Goal: Transaction & Acquisition: Purchase product/service

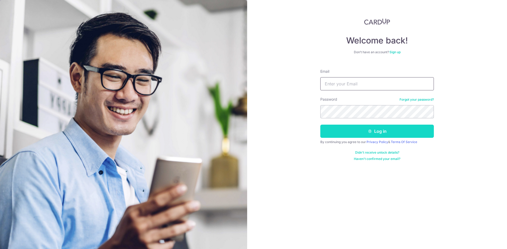
type input "ong.yeeyen@gmail.com"
click at [359, 134] on button "Log in" at bounding box center [376, 131] width 113 height 13
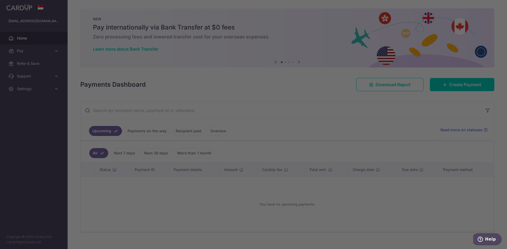
click at [443, 87] on div at bounding box center [256, 126] width 512 height 252
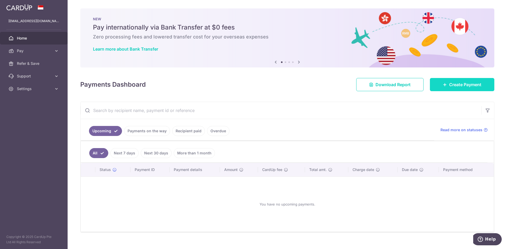
click at [444, 87] on link "Create Payment" at bounding box center [462, 84] width 64 height 13
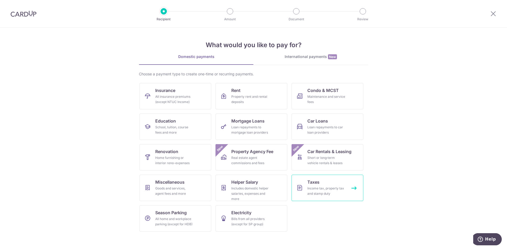
click at [338, 191] on div "Income tax, property tax and stamp duty" at bounding box center [326, 191] width 38 height 11
click at [319, 94] on link "Condo & MCST Maintenance and service fees" at bounding box center [327, 96] width 72 height 26
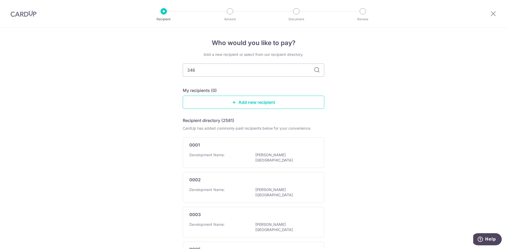
type input "3466"
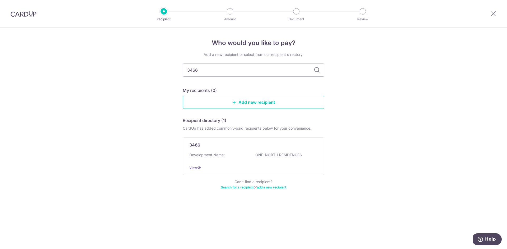
click at [315, 72] on icon at bounding box center [317, 70] width 6 height 6
click at [285, 153] on p "ONE-NORTH RESIDENCES" at bounding box center [284, 155] width 59 height 5
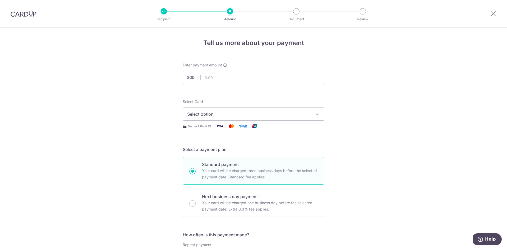
click at [221, 80] on input "text" at bounding box center [253, 77] width 141 height 13
type input "1,170.00"
click at [200, 110] on button "Select option" at bounding box center [253, 114] width 141 height 13
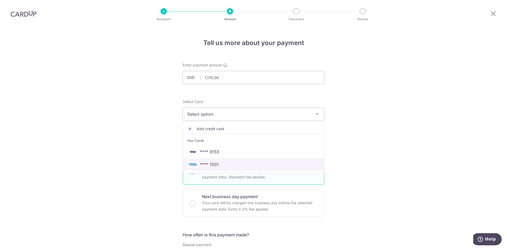
click at [209, 167] on span "**** 1001" at bounding box center [209, 165] width 19 height 6
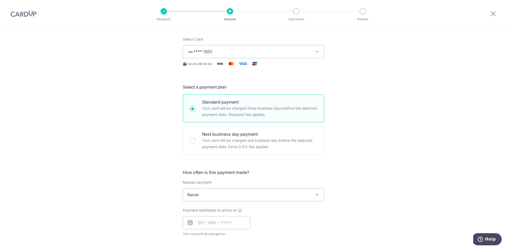
scroll to position [79, 0]
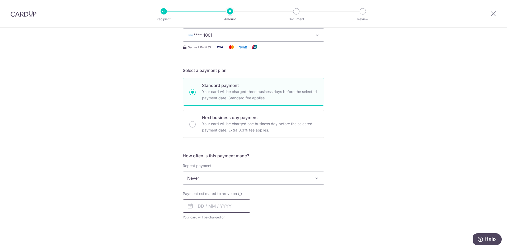
click at [224, 209] on input "text" at bounding box center [217, 206] width 68 height 13
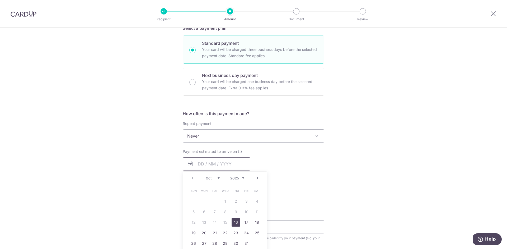
scroll to position [132, 0]
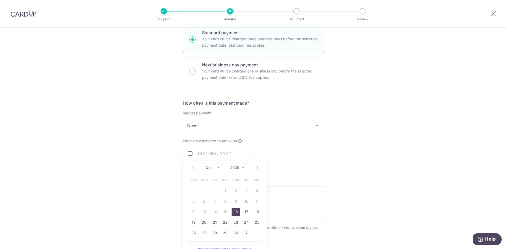
click at [236, 214] on link "16" at bounding box center [235, 212] width 8 height 8
click at [382, 193] on div "Tell us more about your payment Enter payment amount SGD 1,170.00 1170.00 Selec…" at bounding box center [253, 134] width 507 height 477
type input "16/10/2025"
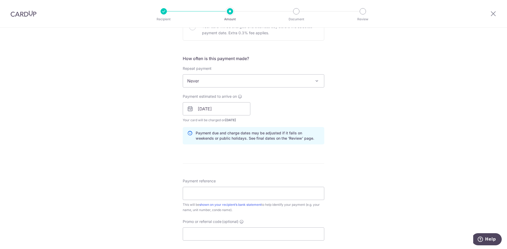
scroll to position [185, 0]
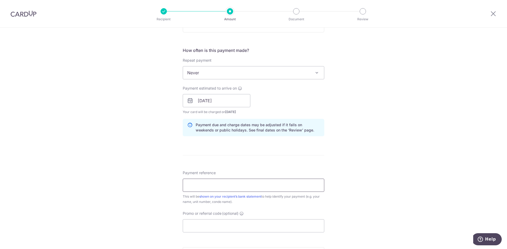
click at [196, 187] on input "Payment reference" at bounding box center [253, 185] width 141 height 13
type input "Unit 12-05"
click at [142, 201] on div "Tell us more about your payment Enter payment amount SGD 1,170.00 1170.00 Selec…" at bounding box center [253, 92] width 507 height 499
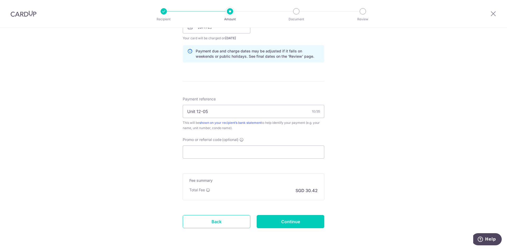
scroll to position [264, 0]
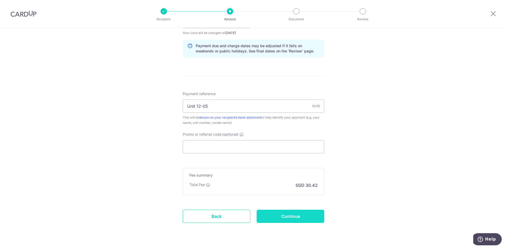
click at [279, 218] on input "Continue" at bounding box center [291, 216] width 68 height 13
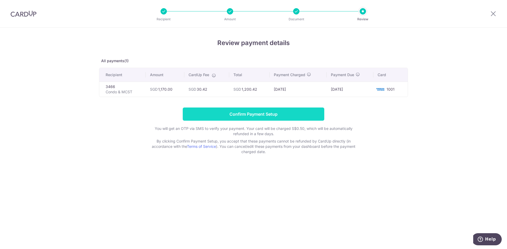
click at [235, 111] on input "Confirm Payment Setup" at bounding box center [253, 114] width 141 height 13
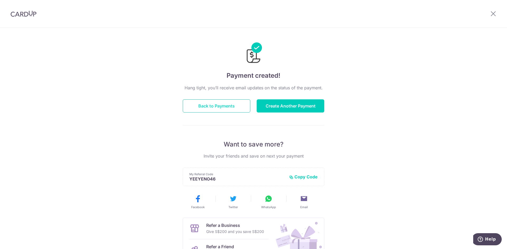
click at [217, 112] on button "Back to Payments" at bounding box center [217, 105] width 68 height 13
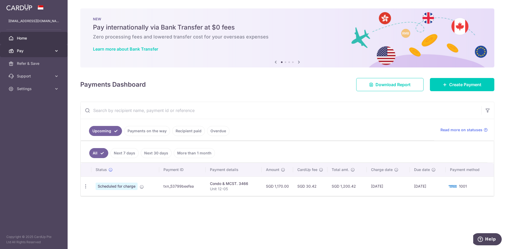
click at [17, 48] on span "Pay" at bounding box center [34, 50] width 35 height 5
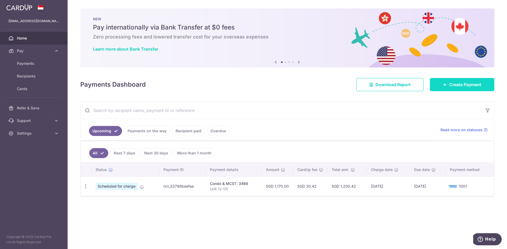
click at [458, 84] on span "Create Payment" at bounding box center [465, 85] width 32 height 6
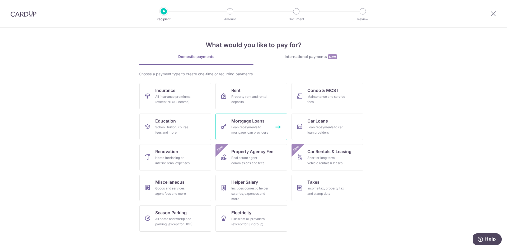
click at [248, 132] on div "Loan repayments to mortgage loan providers" at bounding box center [250, 130] width 38 height 11
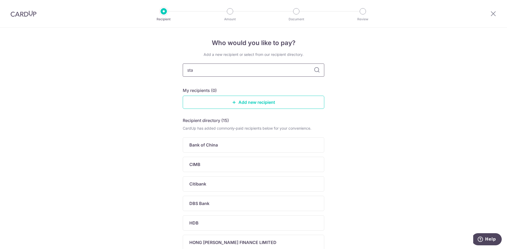
type input "[PERSON_NAME]"
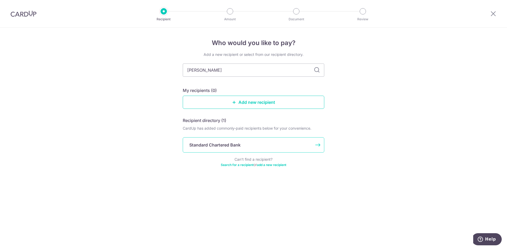
click at [205, 149] on div "Standard Chartered Bank" at bounding box center [253, 144] width 141 height 15
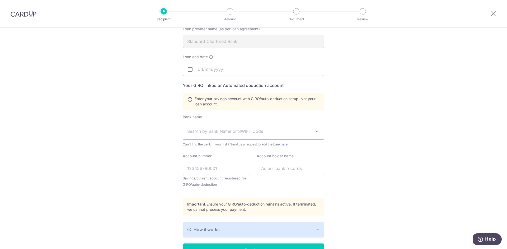
scroll to position [26, 0]
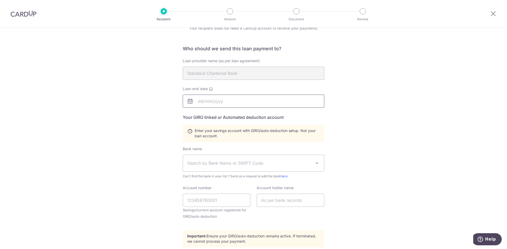
click at [205, 101] on input "text" at bounding box center [253, 101] width 141 height 13
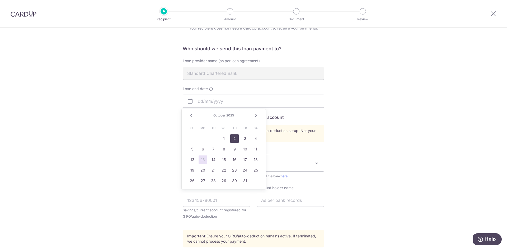
click at [231, 141] on link "2" at bounding box center [234, 139] width 8 height 8
type input "[DATE]"
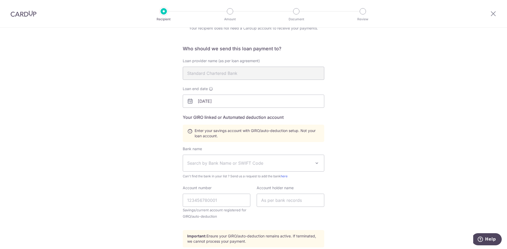
click at [223, 167] on span "Search by Bank Name or SWIFT Code" at bounding box center [253, 163] width 141 height 16
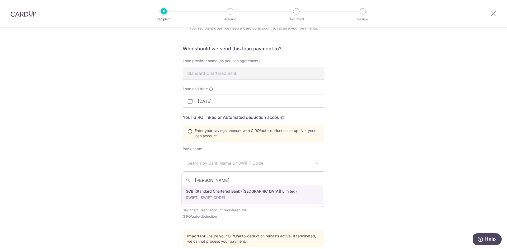
type input "[PERSON_NAME]"
select select "14"
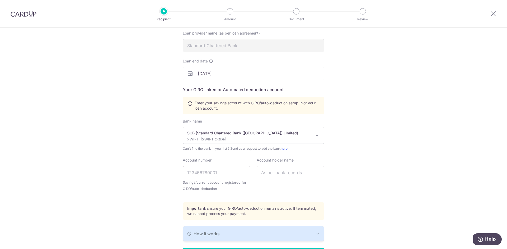
scroll to position [91, 0]
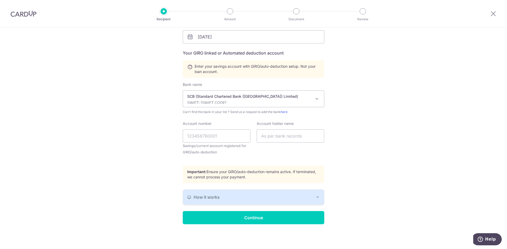
click at [221, 199] on div "How it works" at bounding box center [253, 197] width 132 height 6
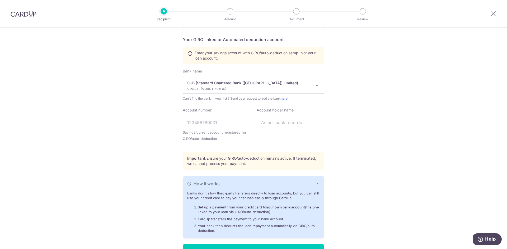
scroll to position [117, 0]
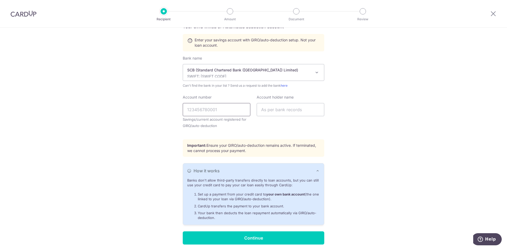
click at [203, 111] on input "Account number" at bounding box center [217, 109] width 68 height 13
type input "0118811045"
click at [274, 109] on input "text" at bounding box center [291, 109] width 68 height 13
type input "Ong [PERSON_NAME]"
click at [384, 143] on div "Who would you like to pay? Your recipient does not need a CardUp account to rec…" at bounding box center [253, 90] width 507 height 359
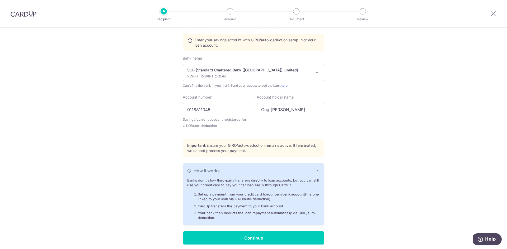
scroll to position [137, 0]
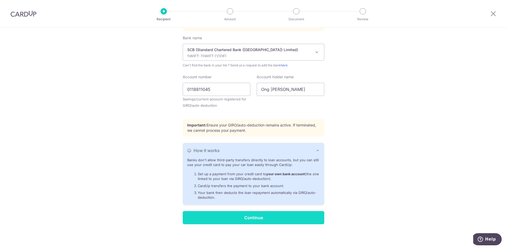
click at [252, 219] on input "Continue" at bounding box center [253, 217] width 141 height 13
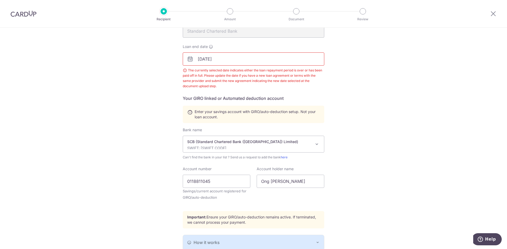
scroll to position [56, 0]
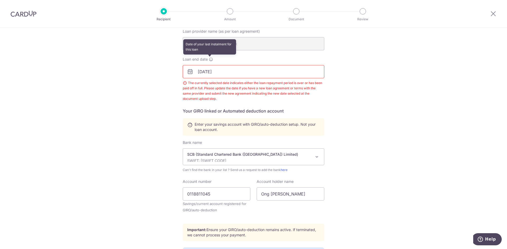
click at [209, 58] on icon at bounding box center [211, 59] width 4 height 4
click at [207, 74] on input "[DATE]" at bounding box center [253, 71] width 141 height 13
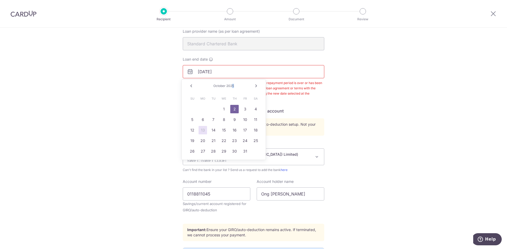
click at [233, 86] on span "2025" at bounding box center [230, 86] width 8 height 4
click at [230, 88] on div "October 2025" at bounding box center [223, 86] width 39 height 4
click at [230, 87] on span "2025" at bounding box center [230, 86] width 8 height 4
click at [257, 86] on link "Next" at bounding box center [256, 86] width 6 height 6
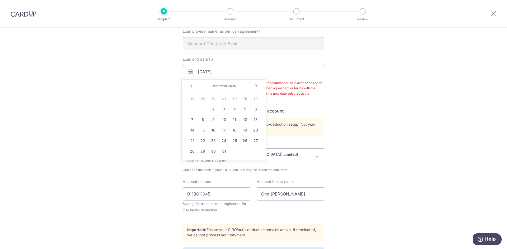
click at [257, 86] on link "Next" at bounding box center [256, 86] width 6 height 6
drag, startPoint x: 221, startPoint y: 72, endPoint x: 182, endPoint y: 74, distance: 39.7
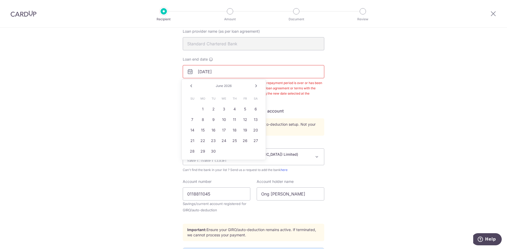
click at [183, 74] on input "10/02/2025" at bounding box center [253, 71] width 141 height 13
click at [257, 85] on link "Next" at bounding box center [256, 86] width 6 height 6
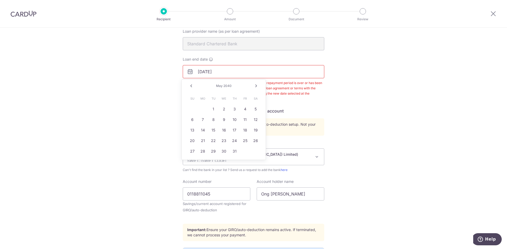
click at [257, 85] on link "Next" at bounding box center [256, 86] width 6 height 6
click at [257, 86] on link "Next" at bounding box center [256, 86] width 6 height 6
click at [194, 111] on link "1" at bounding box center [192, 109] width 8 height 8
type input "07/01/2040"
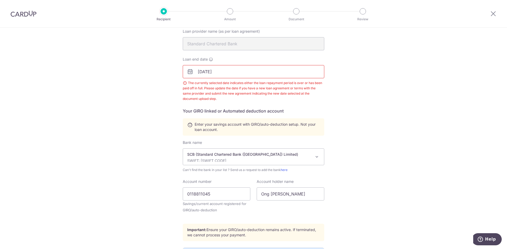
click at [142, 150] on div "Who would you like to pay? Your recipient does not need a CardUp account to rec…" at bounding box center [253, 140] width 507 height 336
click at [282, 97] on div "The currently selected date indicates either the loan repayment period is over …" at bounding box center [253, 90] width 141 height 21
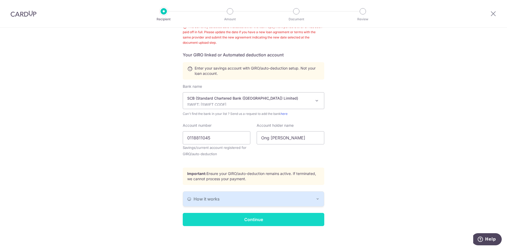
scroll to position [114, 0]
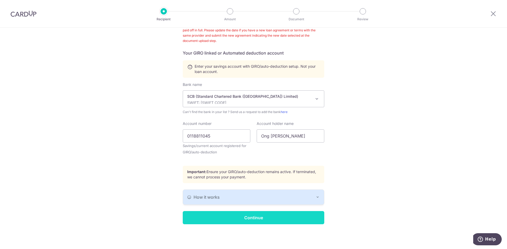
click at [275, 219] on input "Continue" at bounding box center [253, 217] width 141 height 13
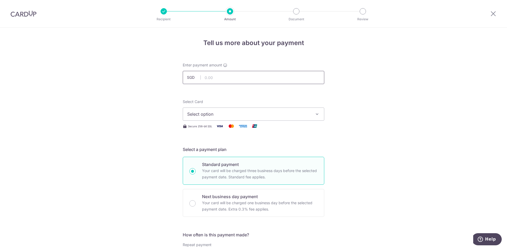
click at [209, 77] on input "text" at bounding box center [253, 77] width 141 height 13
type input "2,020.00"
click at [199, 113] on span "Select option" at bounding box center [248, 114] width 123 height 6
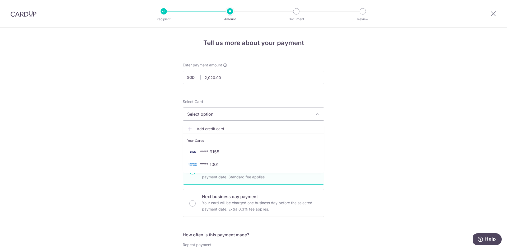
click at [187, 130] on icon at bounding box center [189, 128] width 5 height 5
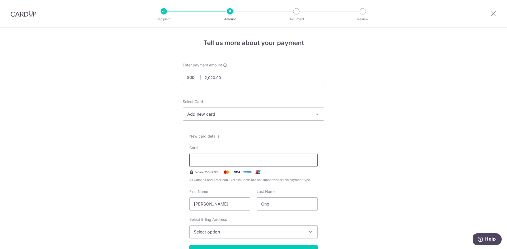
click at [208, 156] on div at bounding box center [253, 160] width 128 height 13
click at [206, 232] on span "Select option" at bounding box center [249, 232] width 110 height 6
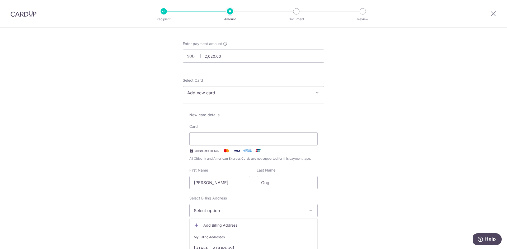
scroll to position [53, 0]
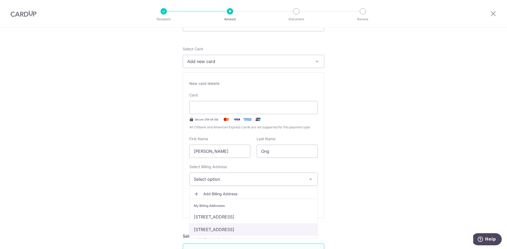
drag, startPoint x: 206, startPoint y: 232, endPoint x: 210, endPoint y: 232, distance: 4.0
click at [206, 232] on link "[STREET_ADDRESS]" at bounding box center [253, 230] width 128 height 13
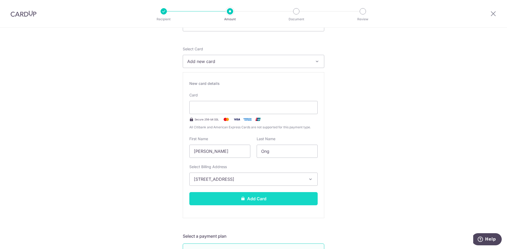
click at [253, 198] on button "Add Card" at bounding box center [253, 198] width 128 height 13
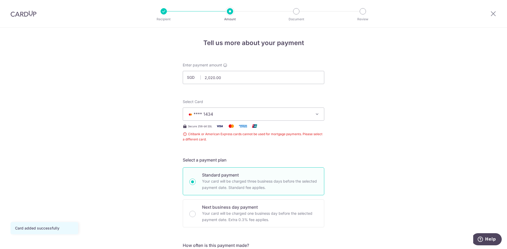
scroll to position [104, 0]
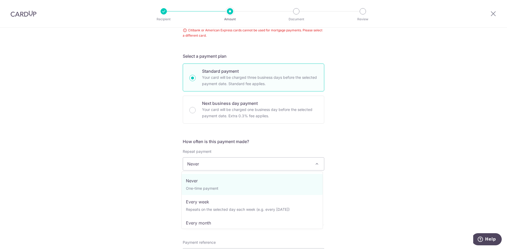
click at [268, 162] on span "Never" at bounding box center [253, 164] width 141 height 13
select select "3"
type input "07/01/2040"
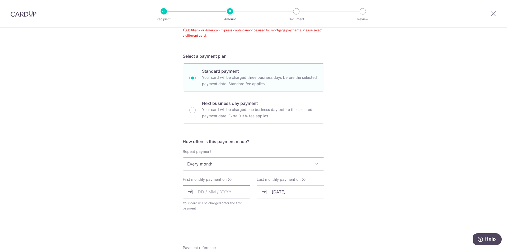
click at [207, 195] on input "text" at bounding box center [217, 192] width 68 height 13
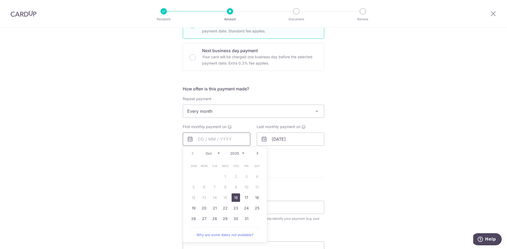
scroll to position [130, 0]
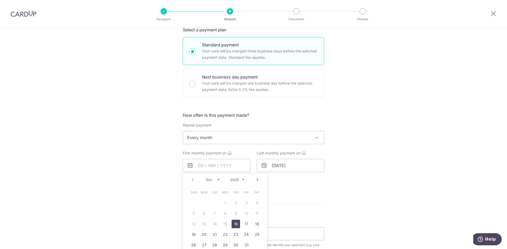
click at [311, 210] on form "Enter payment amount SGD 2,020.00 2020.00 Card added successfully Select Card *…" at bounding box center [253, 149] width 141 height 434
click at [224, 160] on input "text" at bounding box center [217, 165] width 68 height 13
click at [255, 182] on link "Next" at bounding box center [257, 180] width 6 height 6
click at [191, 180] on link "Prev" at bounding box center [192, 180] width 6 height 6
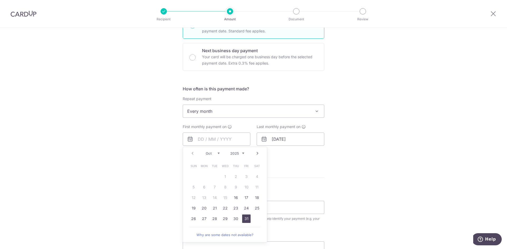
click at [244, 222] on link "31" at bounding box center [246, 219] width 8 height 8
type input "31/10/2025"
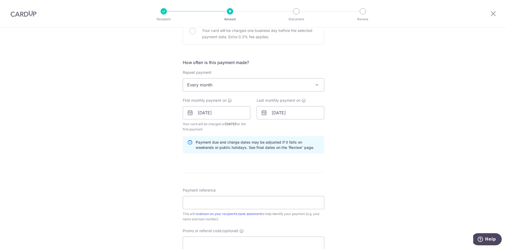
scroll to position [210, 0]
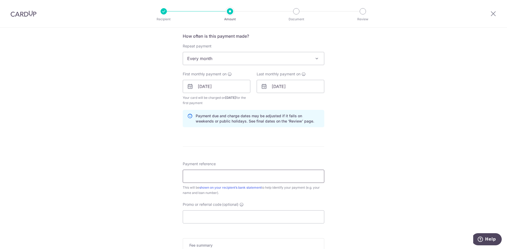
click at [209, 177] on input "Payment reference" at bounding box center [253, 176] width 141 height 13
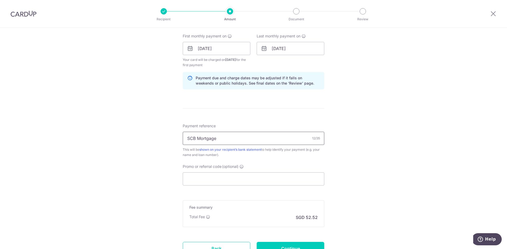
scroll to position [289, 0]
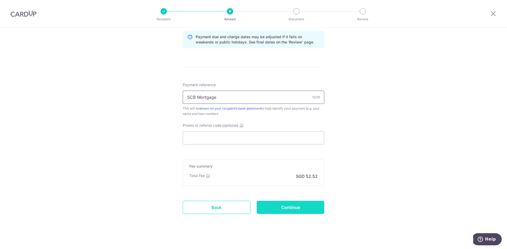
type input "SCB Mortgage"
click at [296, 211] on input "Continue" at bounding box center [291, 207] width 68 height 13
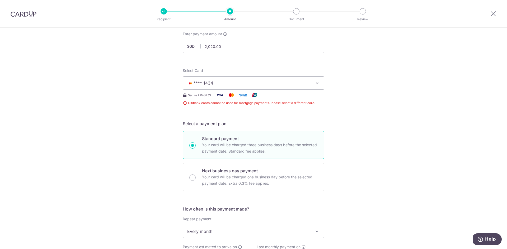
scroll to position [25, 0]
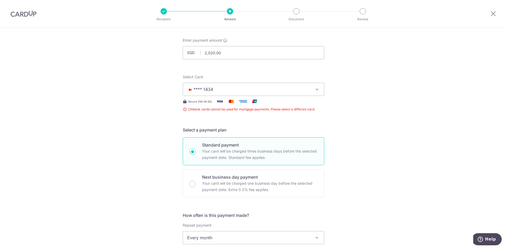
click at [222, 90] on span "**** 1434" at bounding box center [248, 89] width 123 height 6
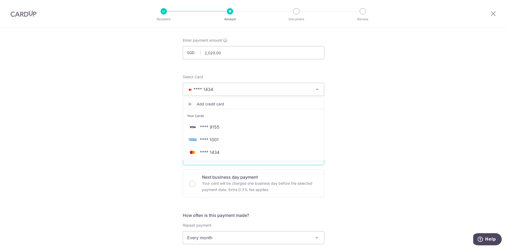
click at [211, 140] on span "**** 1001" at bounding box center [209, 140] width 19 height 6
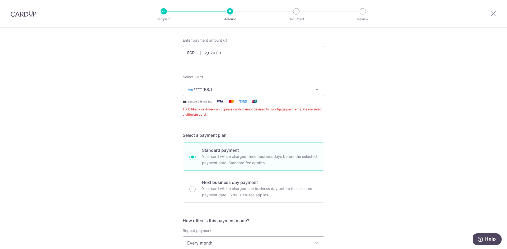
click at [209, 89] on span "**** 1001" at bounding box center [202, 89] width 19 height 5
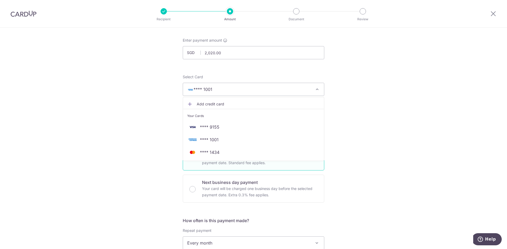
click at [203, 153] on span "**** 1434" at bounding box center [210, 152] width 20 height 6
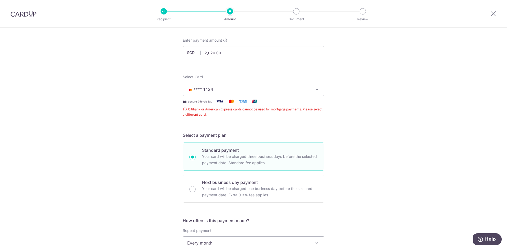
click at [371, 117] on div "Tell us more about your payment Enter payment amount SGD 2,020.00 2020.00 Selec…" at bounding box center [253, 249] width 507 height 493
click at [244, 91] on span "**** 1434" at bounding box center [248, 89] width 123 height 6
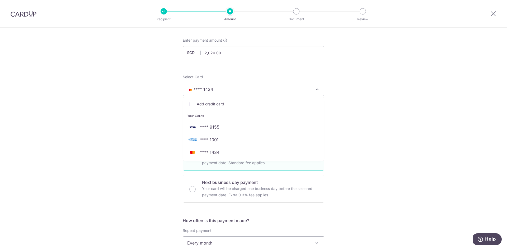
click at [191, 104] on icon at bounding box center [189, 104] width 5 height 5
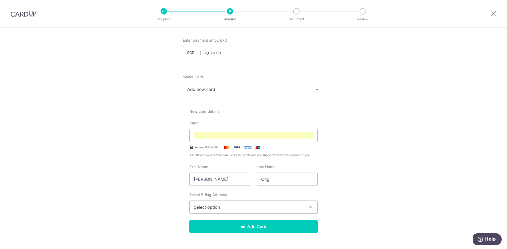
click at [256, 212] on button "Select option" at bounding box center [253, 207] width 128 height 13
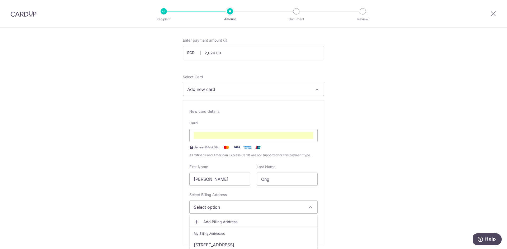
scroll to position [51, 0]
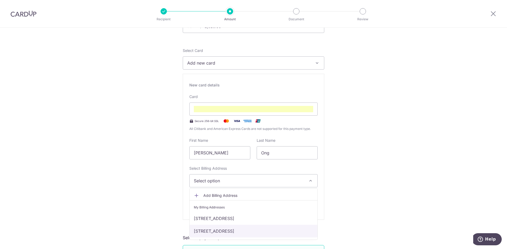
drag, startPoint x: 255, startPoint y: 231, endPoint x: 268, endPoint y: 229, distance: 13.1
click at [255, 231] on link "200 Jalan Eunos, #01-37 Tower 14, Singapore, Singapore-419544" at bounding box center [253, 231] width 128 height 13
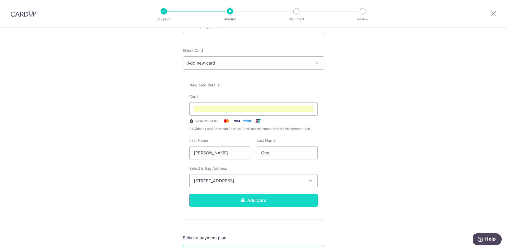
click at [257, 203] on button "Add Card" at bounding box center [253, 200] width 128 height 13
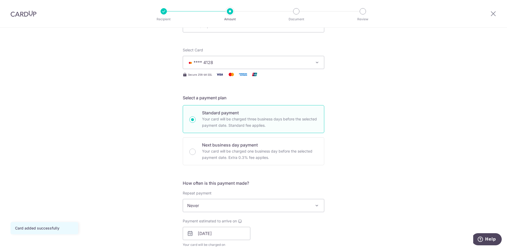
scroll to position [53, 0]
drag, startPoint x: 0, startPoint y: 0, endPoint x: 257, endPoint y: 203, distance: 326.9
click at [257, 203] on span "Never" at bounding box center [253, 204] width 141 height 13
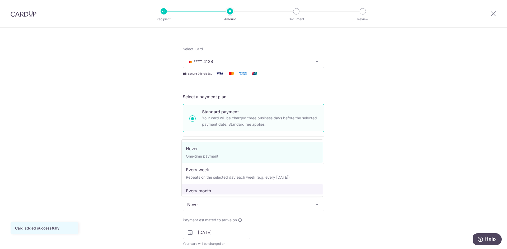
select select "3"
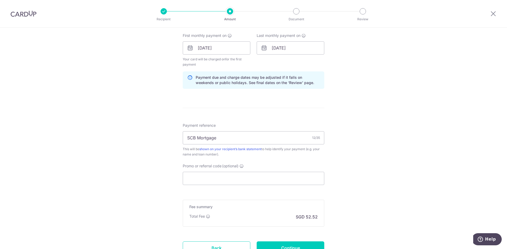
scroll to position [283, 0]
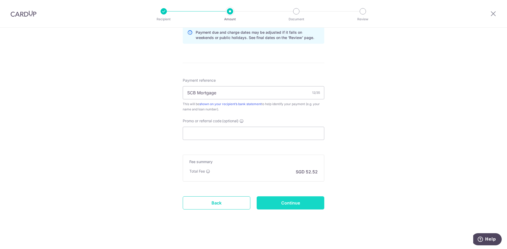
click at [279, 208] on input "Continue" at bounding box center [291, 203] width 68 height 13
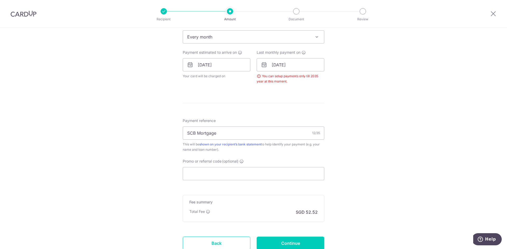
scroll to position [208, 0]
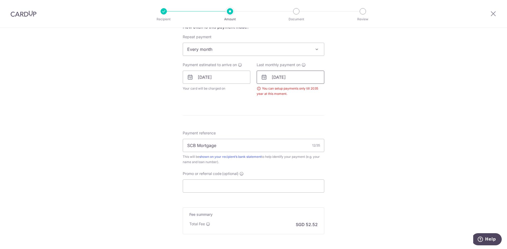
click at [285, 79] on input "[DATE]" at bounding box center [291, 77] width 68 height 13
click at [316, 90] on select "2025 2026 2027 2028 2029 2030 2031 2032 2033 2034 2035" at bounding box center [311, 91] width 14 height 4
click at [331, 92] on link "Next" at bounding box center [331, 91] width 6 height 6
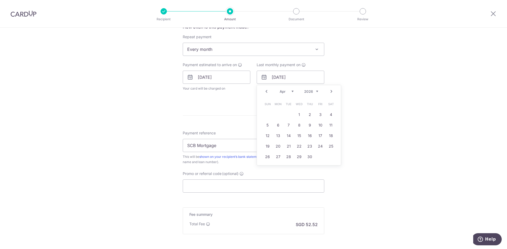
click at [330, 92] on link "Next" at bounding box center [331, 91] width 6 height 6
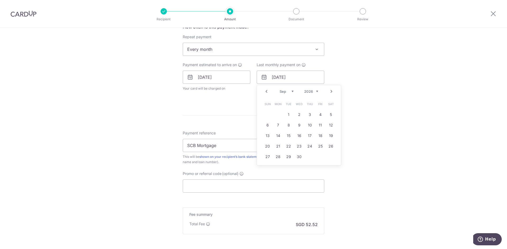
click at [330, 92] on link "Next" at bounding box center [331, 91] width 6 height 6
click at [328, 156] on link "31" at bounding box center [330, 157] width 8 height 8
type input "[DATE]"
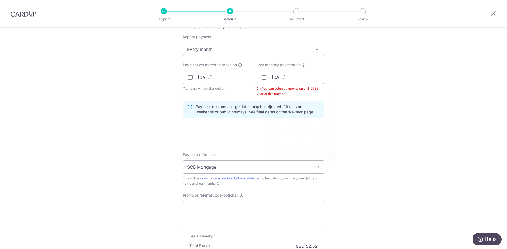
click at [288, 78] on input "[DATE]" at bounding box center [291, 77] width 68 height 13
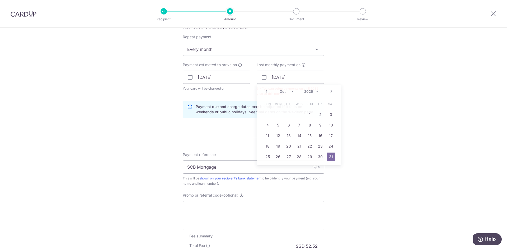
click at [410, 85] on div "Tell us more about your payment Enter payment amount SGD 2,020.00 2020.00 Selec…" at bounding box center [253, 71] width 507 height 504
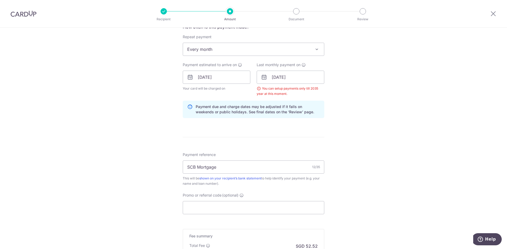
click at [288, 106] on p "Payment due and charge dates may be adjusted if it falls on weekends or public …" at bounding box center [258, 109] width 124 height 11
click at [291, 95] on div "You can setup payments only till 2035 year at this moment." at bounding box center [291, 91] width 68 height 11
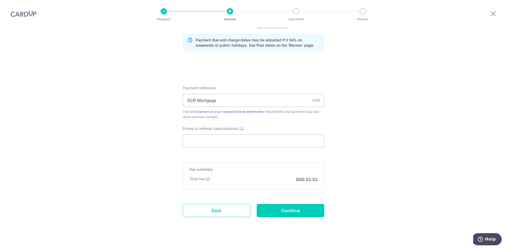
scroll to position [283, 0]
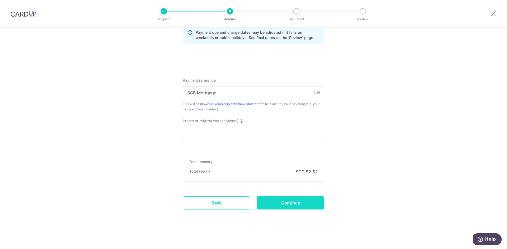
click at [295, 200] on input "Continue" at bounding box center [291, 203] width 68 height 13
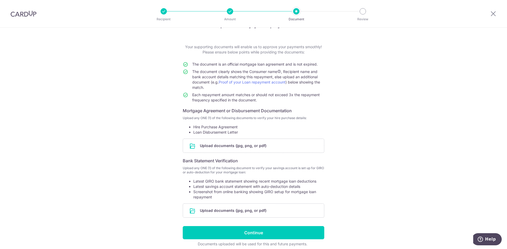
scroll to position [26, 0]
